Goal: Transaction & Acquisition: Purchase product/service

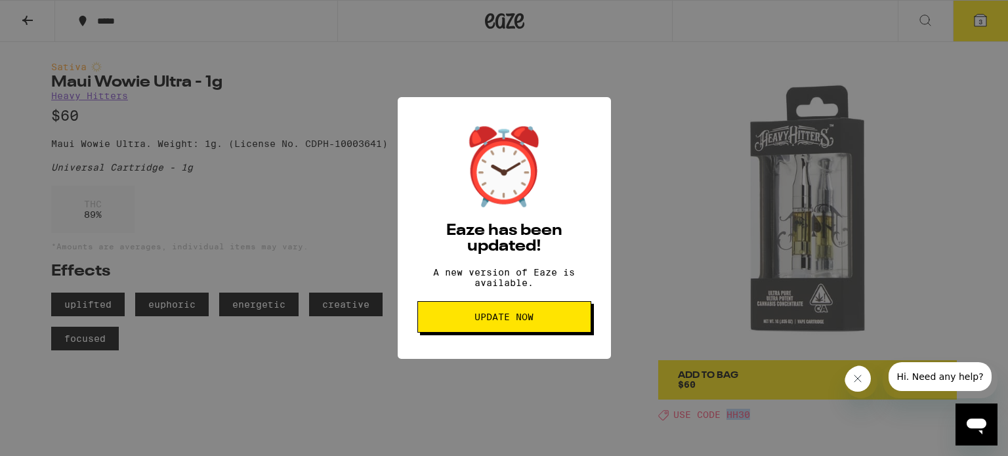
click at [509, 322] on span "Update Now" at bounding box center [503, 316] width 59 height 9
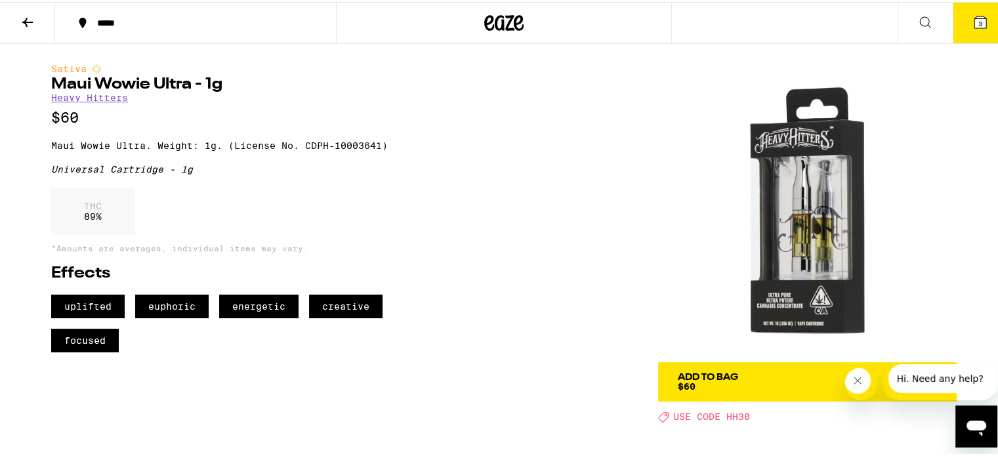
click at [978, 20] on icon at bounding box center [980, 20] width 16 height 16
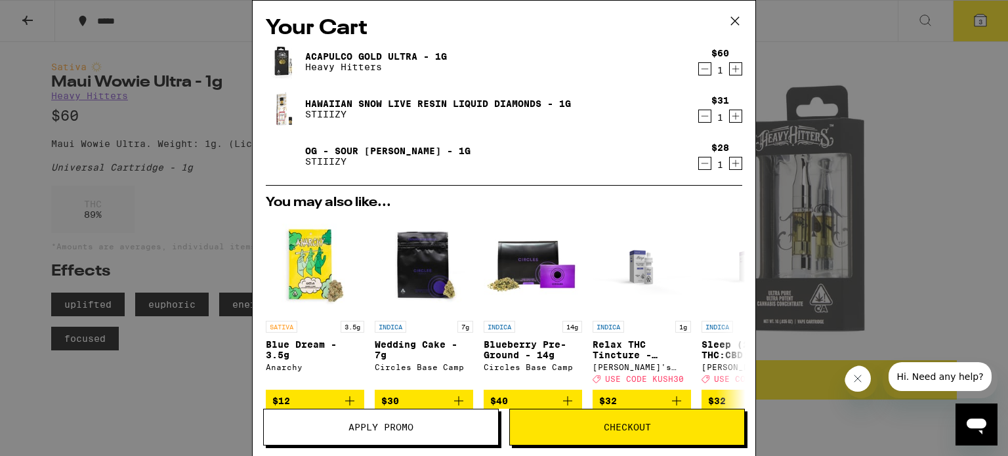
click at [455, 432] on button "Apply Promo" at bounding box center [381, 427] width 236 height 37
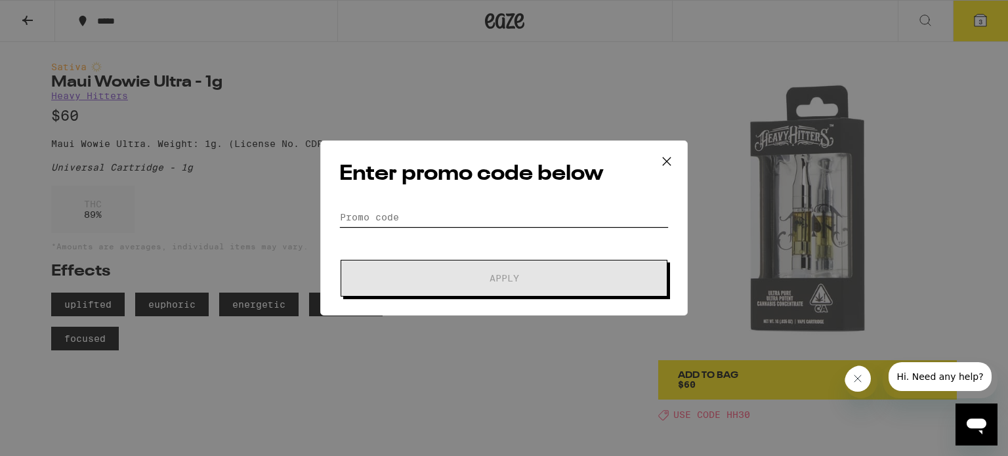
click at [428, 218] on input "Promo Code" at bounding box center [503, 217] width 329 height 20
click at [444, 210] on input "Promo Code" at bounding box center [503, 217] width 329 height 20
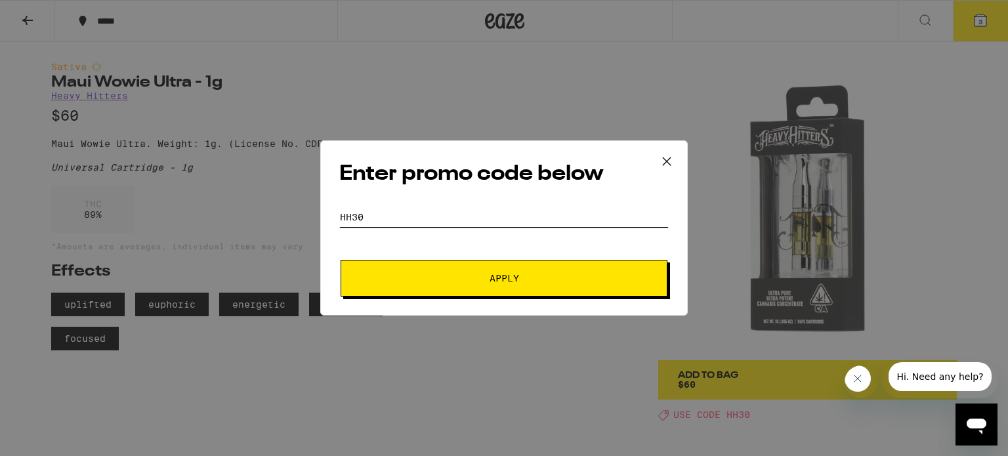
type input "HH30"
click at [341, 260] on button "Apply" at bounding box center [504, 278] width 327 height 37
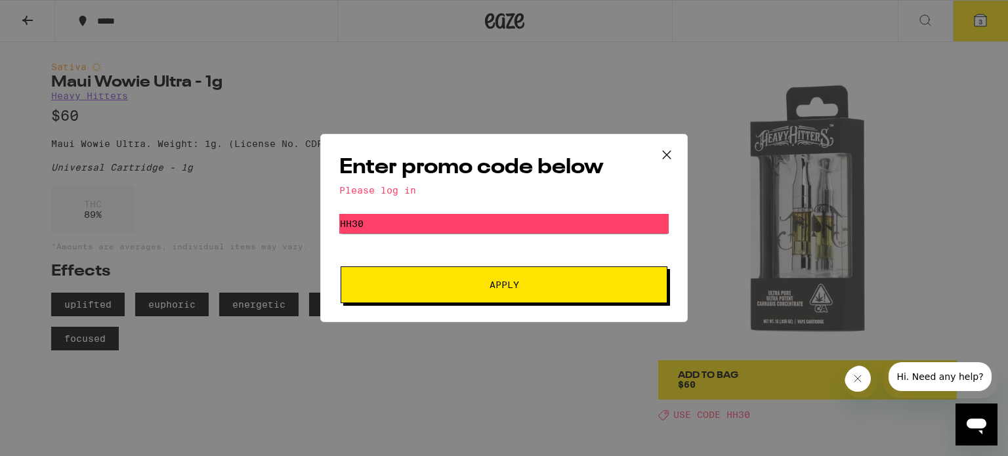
click at [498, 293] on button "Apply" at bounding box center [504, 284] width 327 height 37
click at [428, 195] on div "Please log in" at bounding box center [503, 190] width 329 height 10
click at [665, 151] on icon at bounding box center [667, 155] width 20 height 20
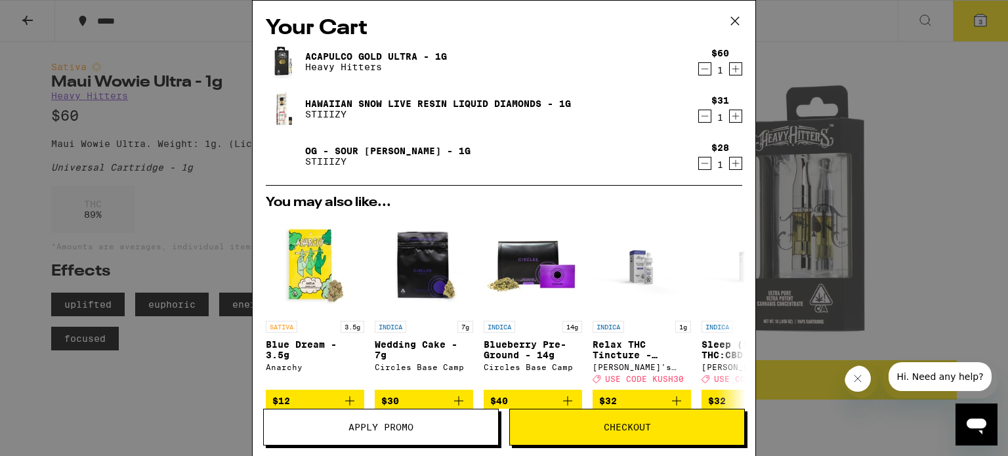
click at [732, 24] on icon at bounding box center [735, 21] width 8 height 8
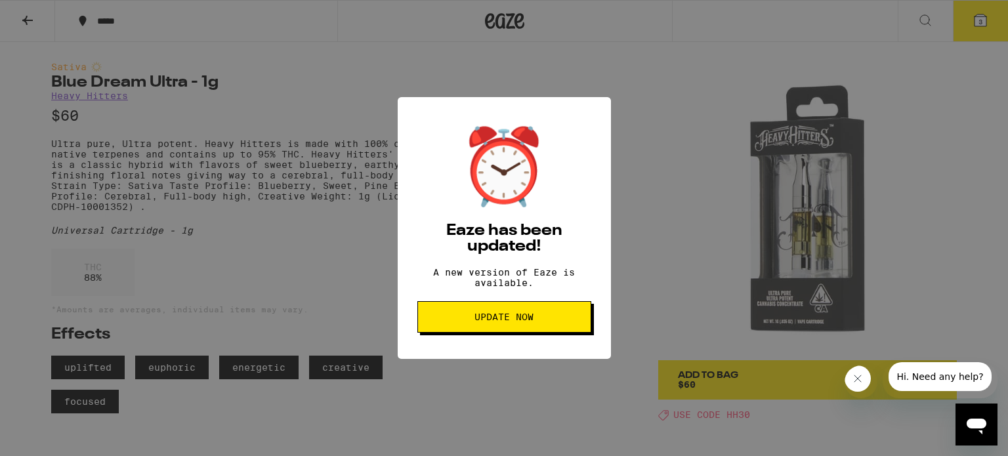
click at [642, 291] on div "⏰ Eaze has been updated! A new version of Eaze is available. Update Now" at bounding box center [504, 228] width 1008 height 456
click at [524, 333] on button "Update Now" at bounding box center [504, 316] width 174 height 31
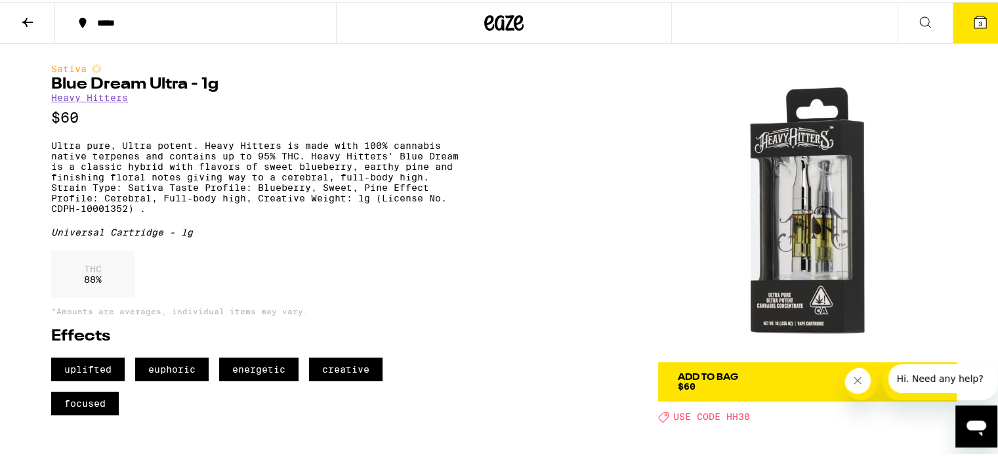
click at [978, 21] on button "3" at bounding box center [980, 21] width 55 height 41
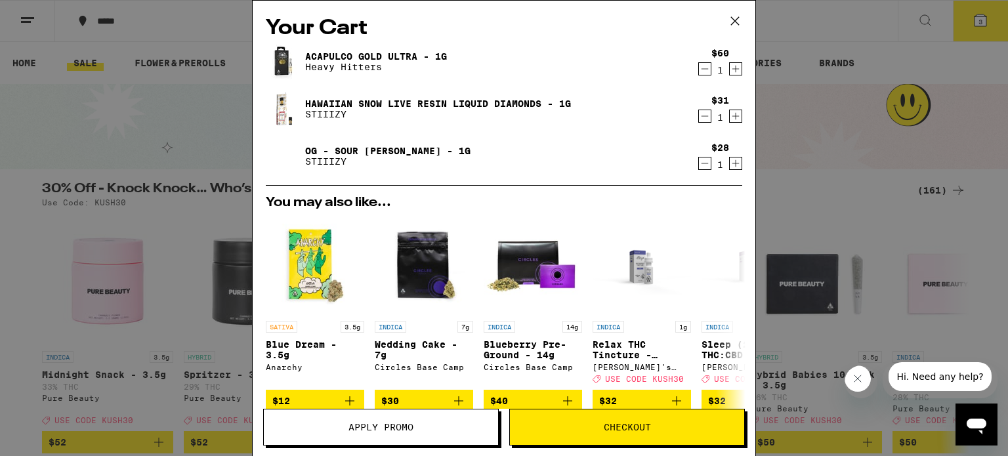
click at [736, 12] on icon at bounding box center [735, 21] width 20 height 20
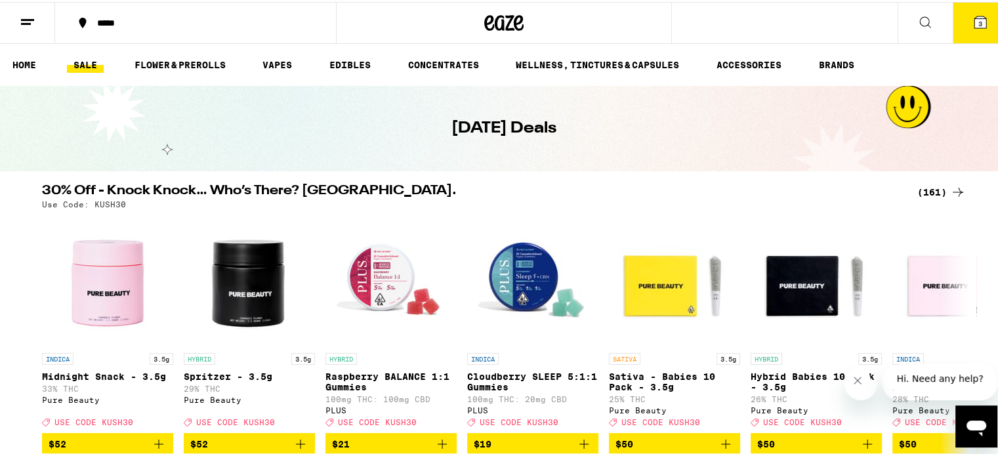
click at [28, 22] on line at bounding box center [26, 22] width 10 height 0
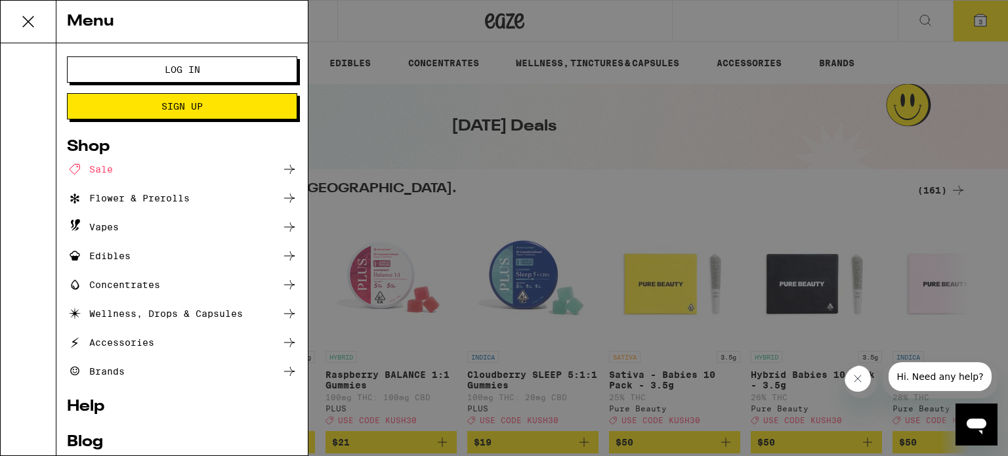
click at [169, 74] on span "Log In" at bounding box center [182, 69] width 35 height 9
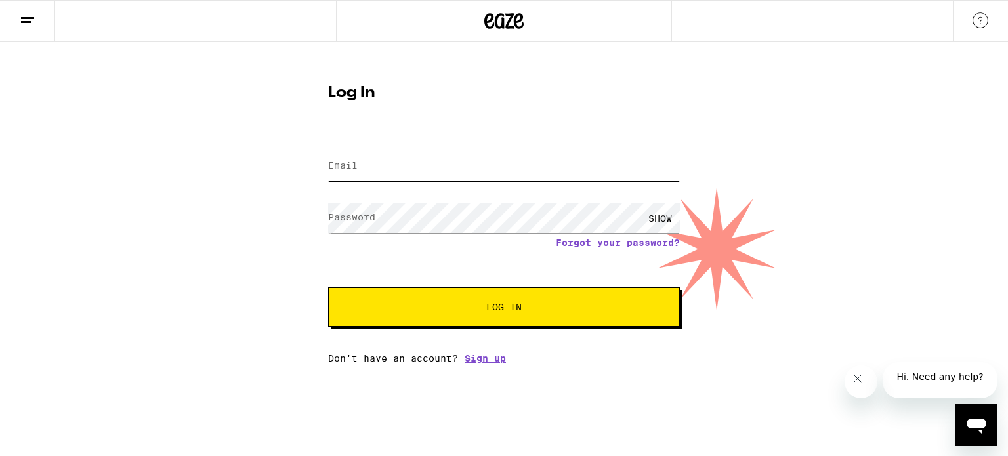
click at [381, 162] on input "Email" at bounding box center [504, 167] width 352 height 30
type input "[EMAIL_ADDRESS][PERSON_NAME][PERSON_NAME][DOMAIN_NAME]"
click at [451, 306] on span "Log In" at bounding box center [503, 306] width 245 height 9
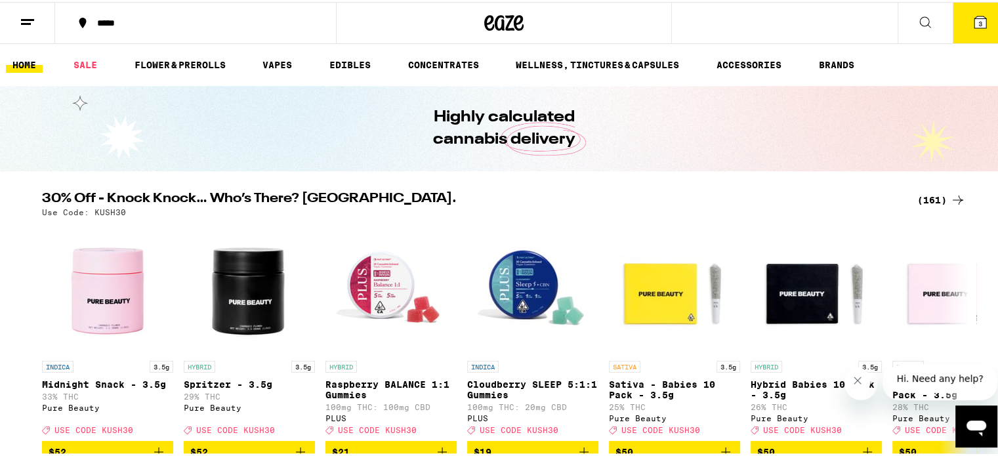
drag, startPoint x: 972, startPoint y: 22, endPoint x: 618, endPoint y: 136, distance: 372.5
click at [974, 22] on icon at bounding box center [980, 20] width 12 height 12
